Goal: Information Seeking & Learning: Find specific fact

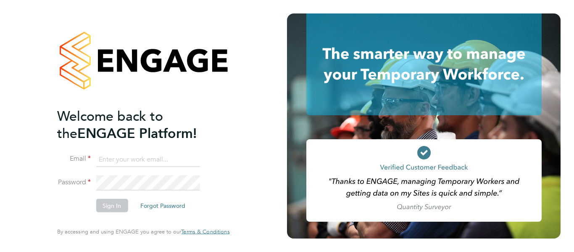
type input "shirley.marshall@uk.g4s.com"
click at [262, 143] on div "Welcome back to the ENGAGE Platform! Email shirley.marshall@uk.g4s.com Password…" at bounding box center [143, 126] width 287 height 252
click at [107, 209] on button "Sign In" at bounding box center [112, 205] width 32 height 13
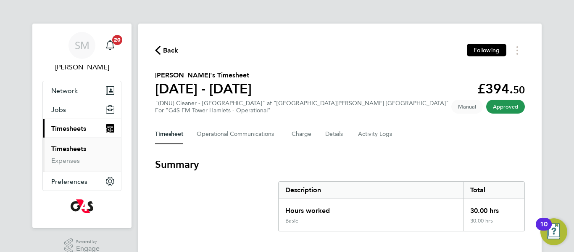
click at [77, 131] on span "Timesheets" at bounding box center [68, 128] width 35 height 8
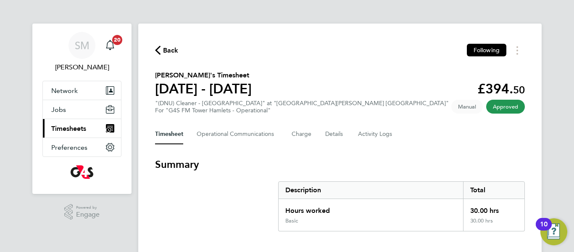
click at [77, 131] on span "Timesheets" at bounding box center [68, 128] width 35 height 8
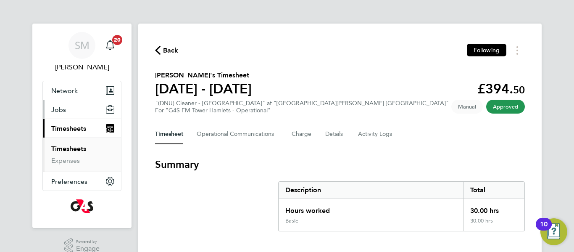
click at [70, 110] on button "Jobs" at bounding box center [82, 109] width 78 height 18
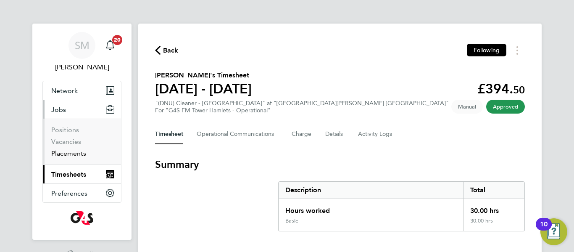
click at [71, 153] on link "Placements" at bounding box center [68, 153] width 35 height 8
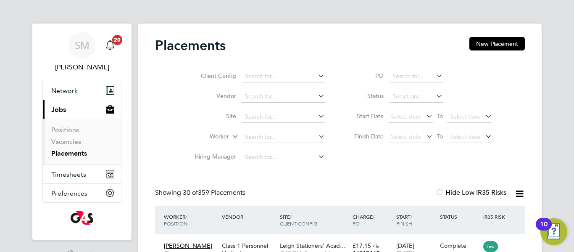
click at [515, 155] on div "Client Config Vendor Site Worker Hiring Manager PO Status Start Date Select dat…" at bounding box center [340, 114] width 370 height 105
click at [75, 132] on link "Positions" at bounding box center [65, 130] width 28 height 8
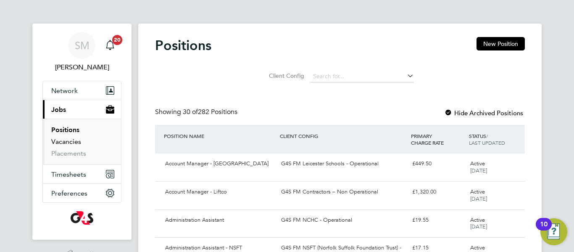
click at [73, 142] on link "Vacancies" at bounding box center [66, 141] width 30 height 8
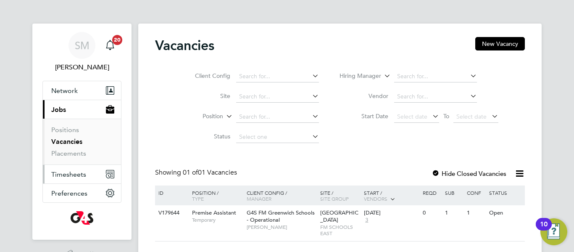
click at [76, 173] on span "Timesheets" at bounding box center [68, 174] width 35 height 8
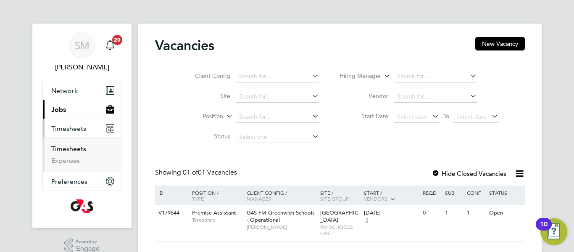
click at [76, 149] on link "Timesheets" at bounding box center [68, 148] width 35 height 8
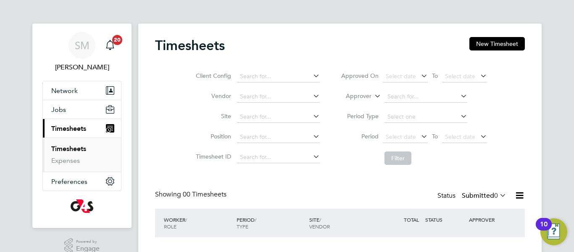
click at [297, 178] on div "Timesheets New Timesheet Client Config Vendor Site Position Timesheet ID Approv…" at bounding box center [340, 156] width 370 height 239
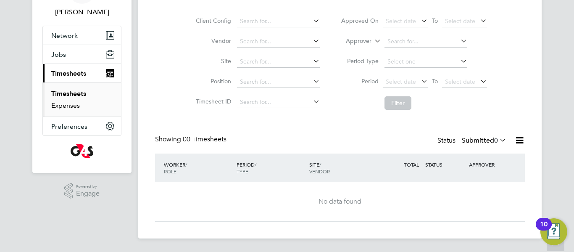
click at [60, 105] on link "Expenses" at bounding box center [65, 105] width 29 height 8
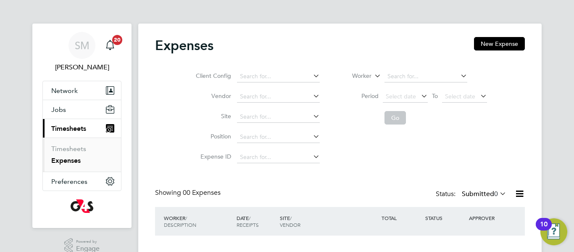
click at [67, 126] on span "Timesheets" at bounding box center [68, 128] width 35 height 8
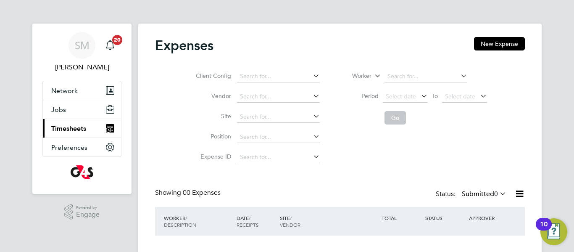
click at [67, 126] on span "Timesheets" at bounding box center [68, 128] width 35 height 8
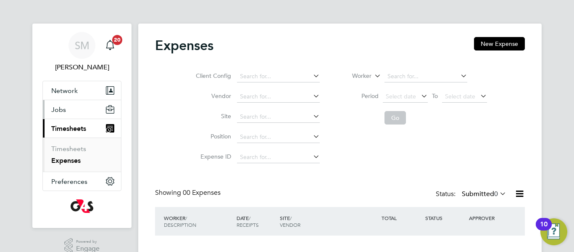
click at [60, 108] on span "Jobs" at bounding box center [58, 109] width 15 height 8
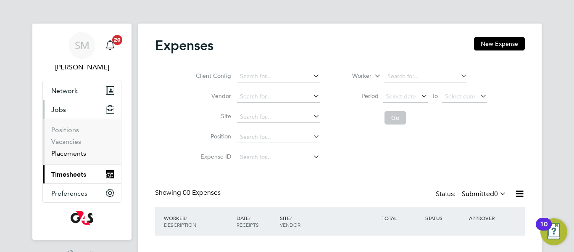
click at [73, 152] on link "Placements" at bounding box center [68, 153] width 35 height 8
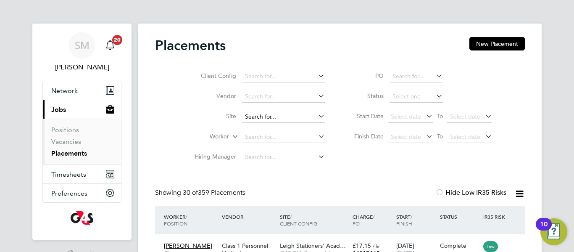
scroll to position [31, 73]
click at [258, 135] on input at bounding box center [283, 137] width 83 height 12
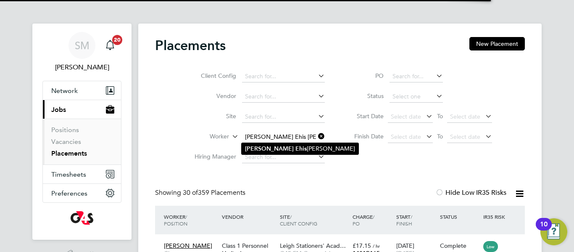
type input "[PERSON_NAME] Ehis [PERSON_NAME]"
click at [295, 149] on b "Ehis" at bounding box center [300, 148] width 11 height 7
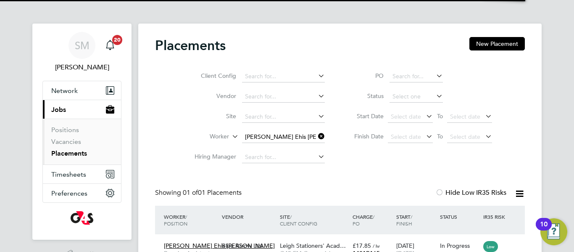
click at [342, 173] on div "Placements New Placement Client Config Vendor Site Worker Daniel Ehis Okojie Hi…" at bounding box center [340, 155] width 370 height 236
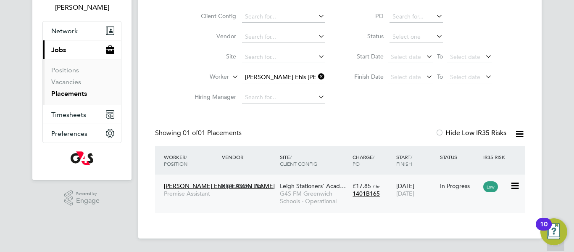
click at [192, 185] on span "[PERSON_NAME] Ehis [PERSON_NAME]" at bounding box center [219, 186] width 111 height 8
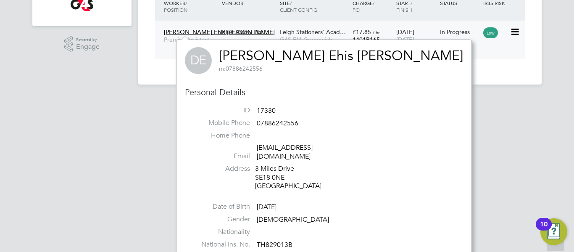
click at [195, 33] on span "[PERSON_NAME] Ehis [PERSON_NAME]" at bounding box center [219, 32] width 111 height 8
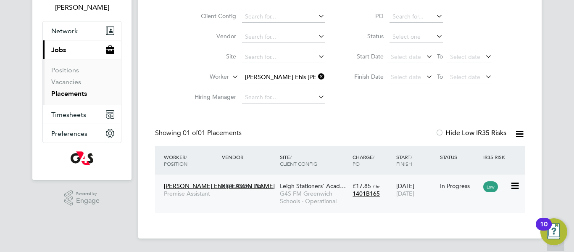
click at [514, 185] on icon at bounding box center [514, 186] width 8 height 10
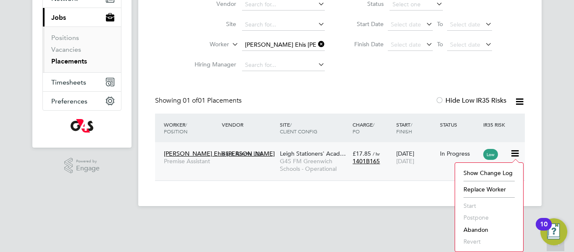
click at [225, 153] on div "Blue Arrow Ltd." at bounding box center [249, 153] width 58 height 16
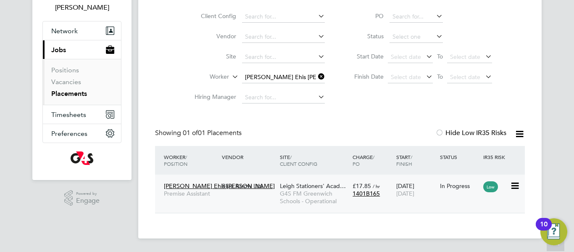
scroll to position [60, 0]
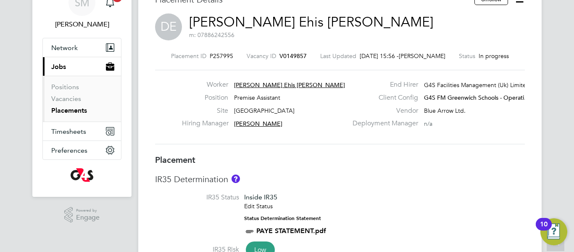
scroll to position [8, 0]
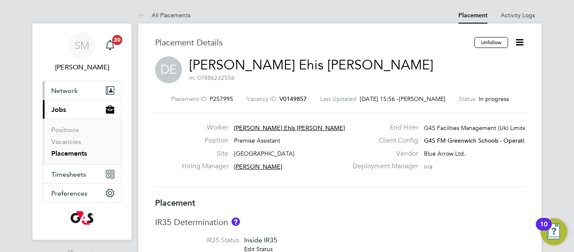
click at [110, 92] on icon "Main navigation" at bounding box center [111, 90] width 4 height 4
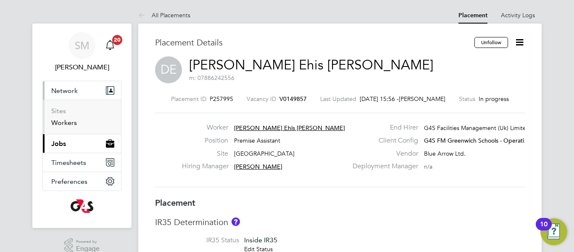
click at [70, 121] on link "Workers" at bounding box center [64, 122] width 26 height 8
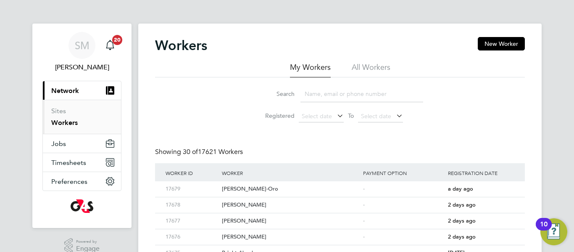
click at [327, 96] on input at bounding box center [361, 94] width 123 height 16
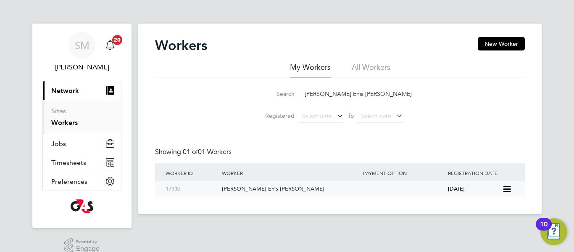
type input "[PERSON_NAME] Ehis [PERSON_NAME]"
click at [261, 191] on div "[PERSON_NAME] Ehis [PERSON_NAME]" at bounding box center [290, 189] width 141 height 16
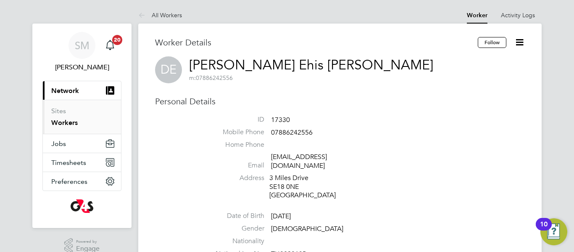
click at [332, 184] on div "3 Miles Drive SE18 0NE [GEOGRAPHIC_DATA]" at bounding box center [309, 186] width 80 height 26
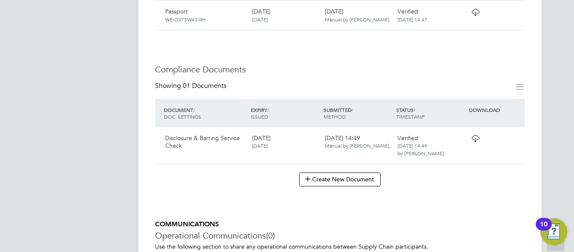
scroll to position [370, 0]
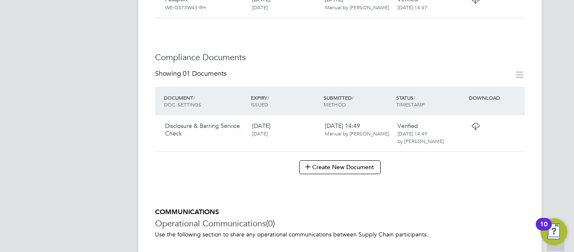
click at [475, 123] on icon at bounding box center [475, 126] width 10 height 7
click at [415, 160] on div "Create New Document" at bounding box center [340, 166] width 370 height 13
